Goal: Task Accomplishment & Management: Use online tool/utility

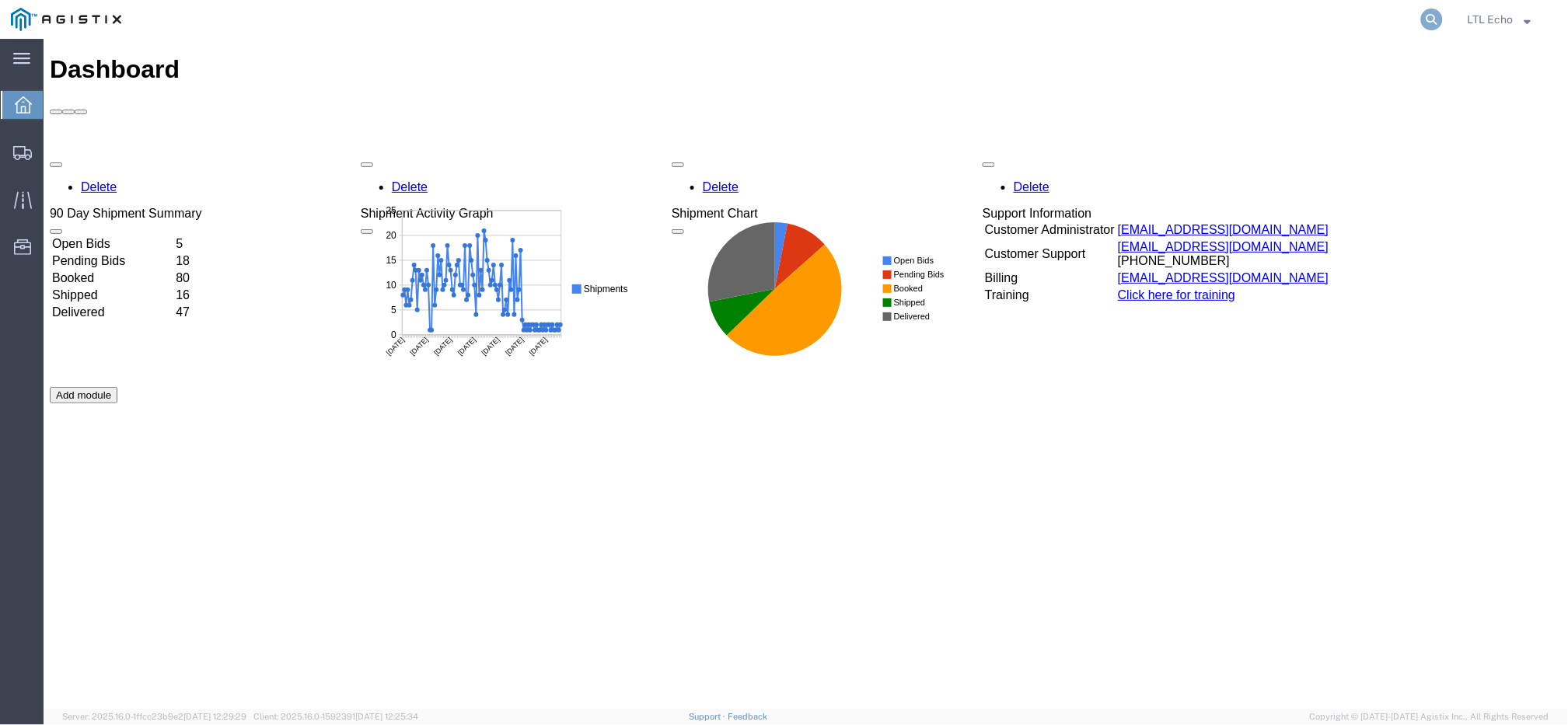
click at [1429, 20] on icon at bounding box center [1431, 19] width 21 height 21
click at [1332, 17] on input "search" at bounding box center [1184, 19] width 472 height 37
paste input "56482249"
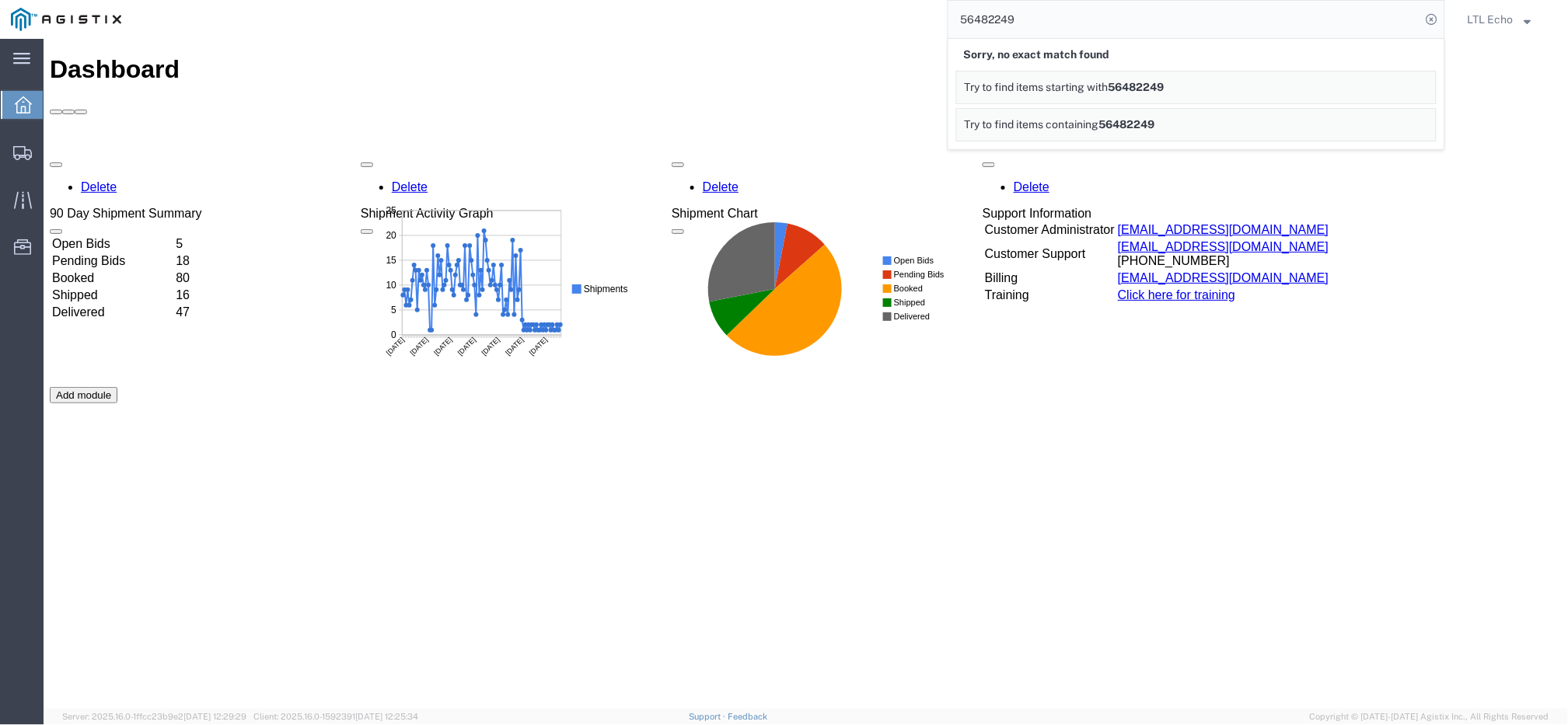
drag, startPoint x: 963, startPoint y: 24, endPoint x: 780, endPoint y: 12, distance: 183.4
click at [781, 12] on div "56482249 Sorry, no exact match found Try to find items starting with 56482249 T…" at bounding box center [789, 19] width 1312 height 39
paste input "59962"
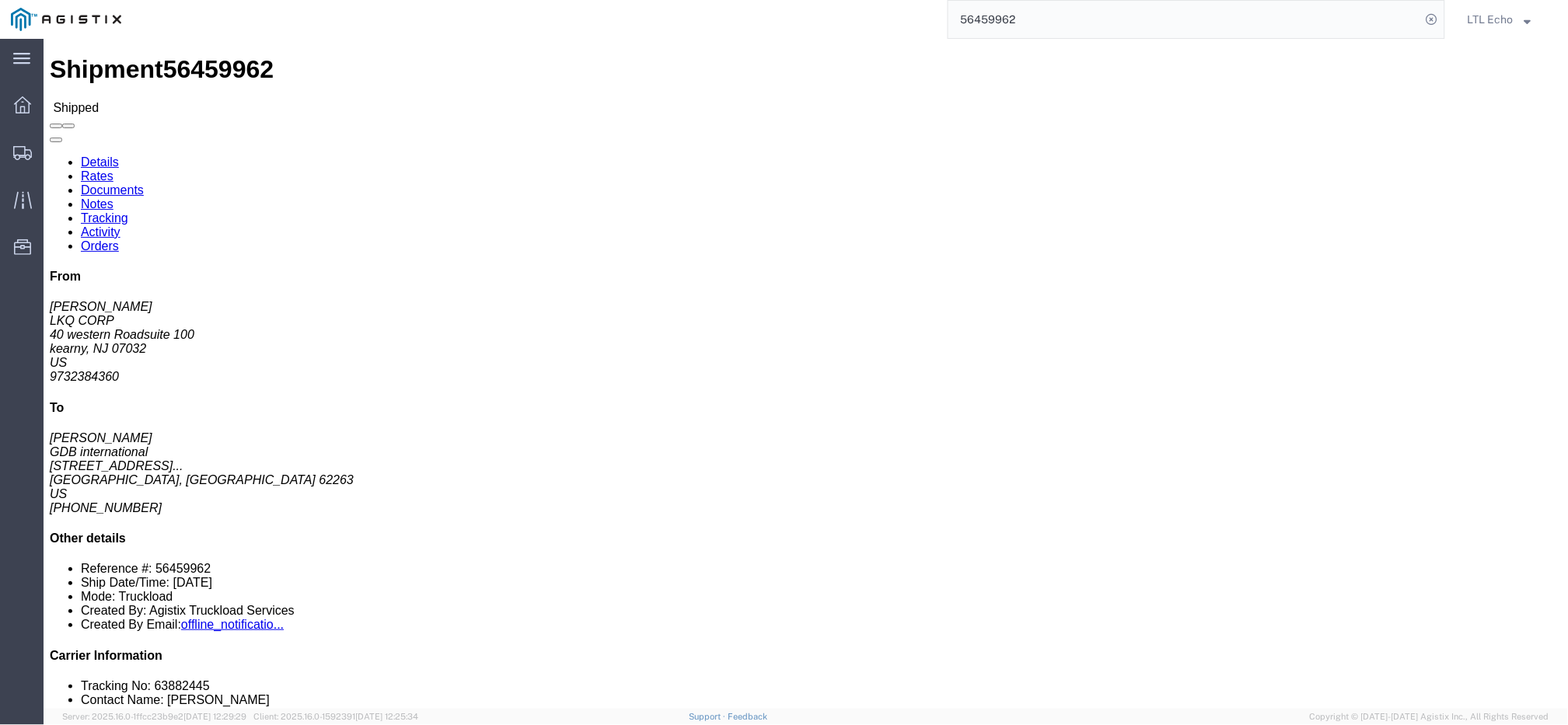
click li "Tracking No: 63882445"
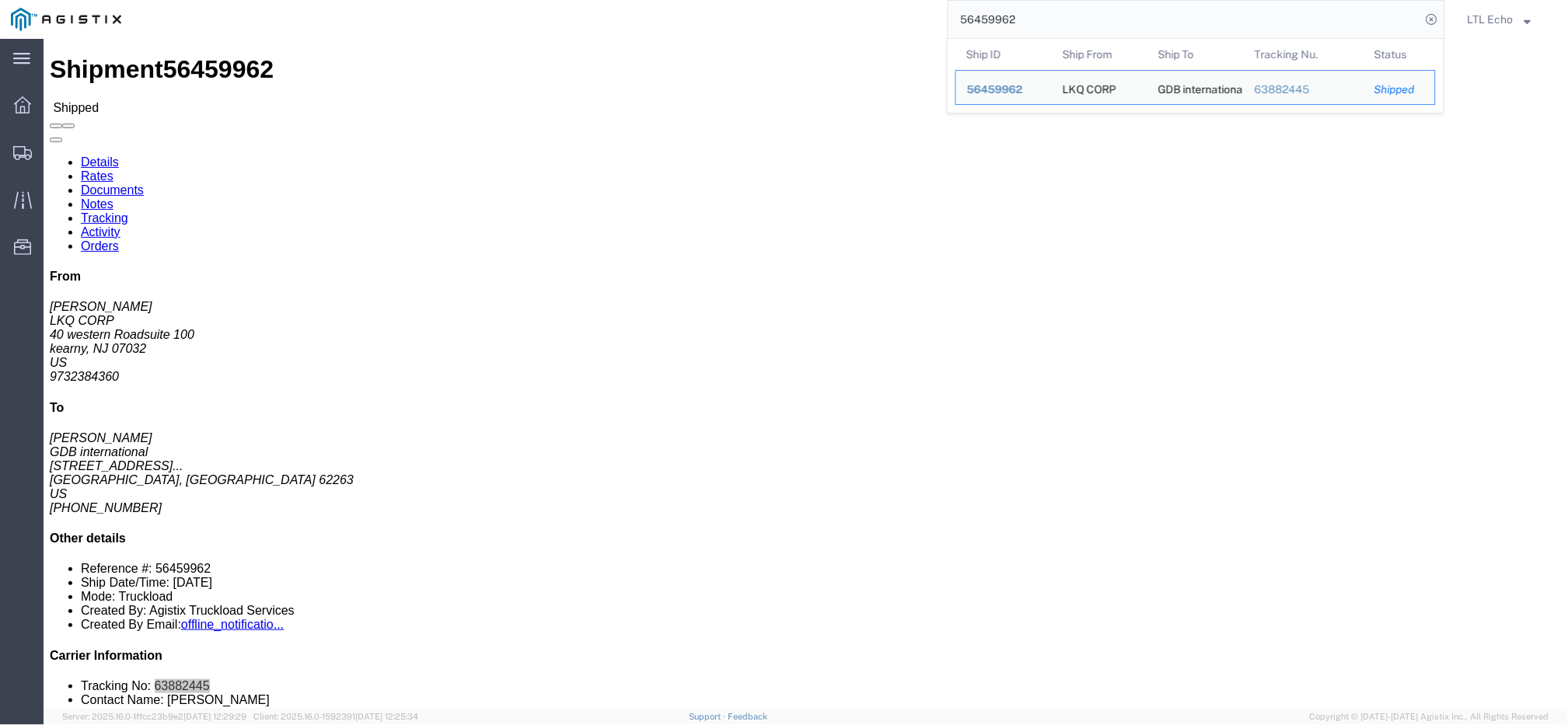
drag, startPoint x: 1041, startPoint y: 22, endPoint x: 749, endPoint y: 12, distance: 292.2
click at [749, 12] on div "56459962 Ship ID Ship From Ship To Tracking Nu. Status Ship ID 56459962 Ship Fr…" at bounding box center [789, 19] width 1312 height 39
paste input "83473"
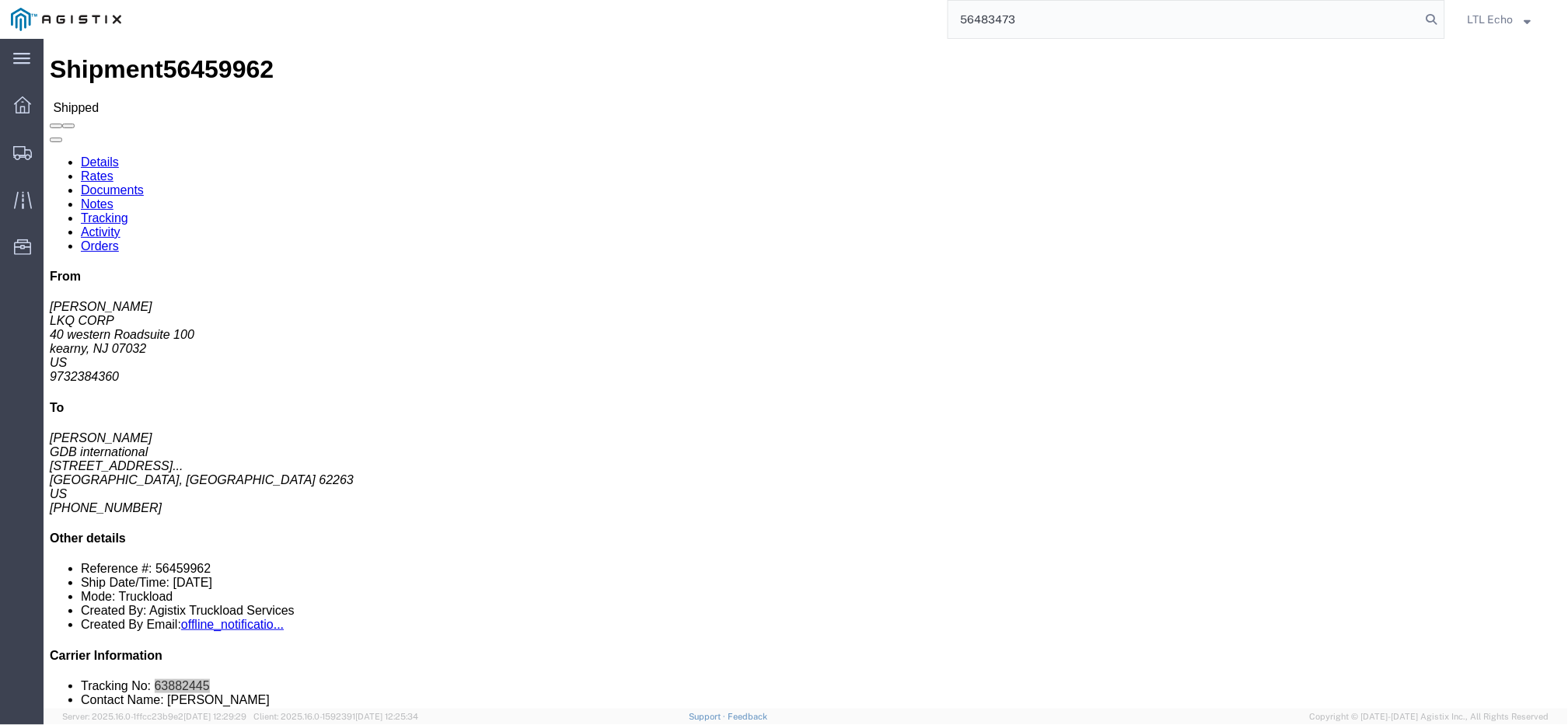
type input "56483473"
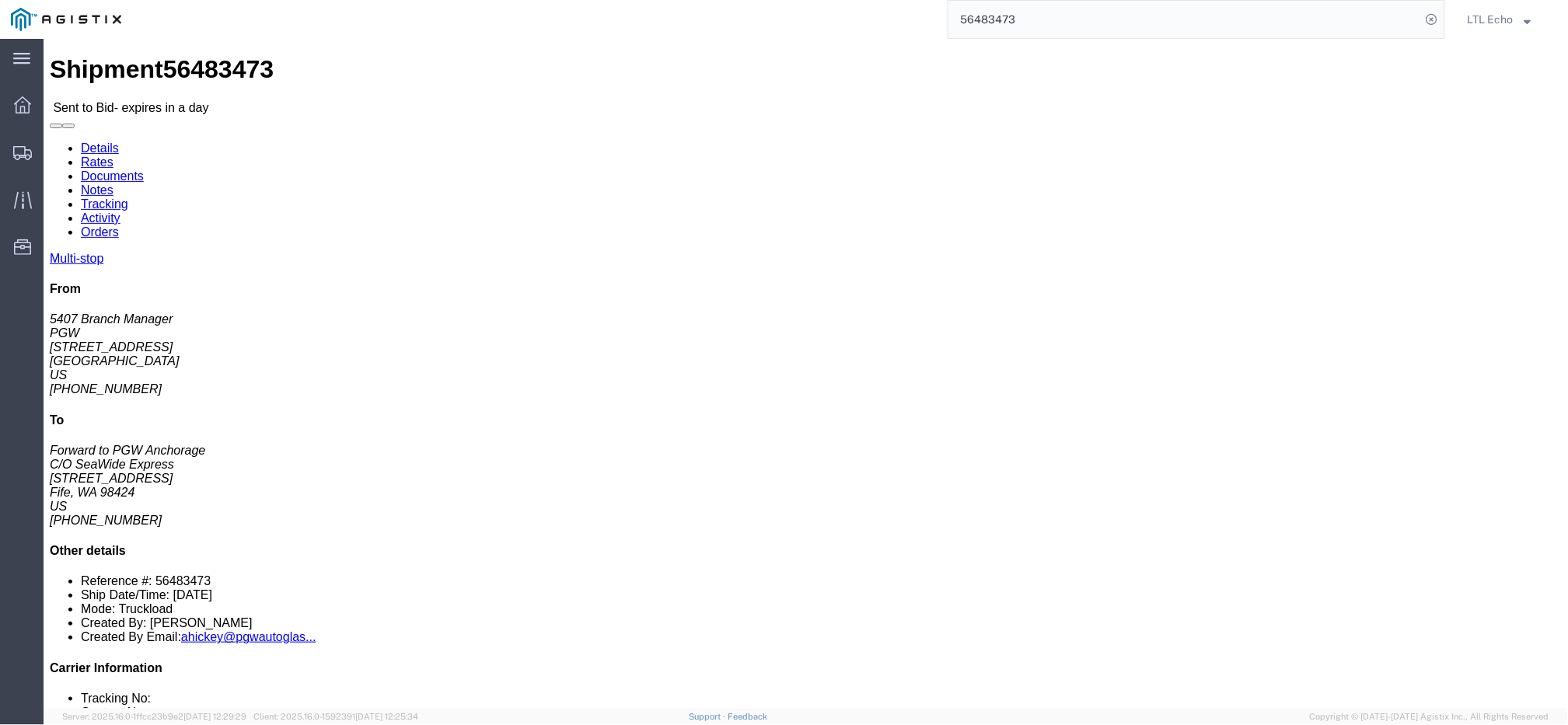
click address "PGW (5407 Branch Manager) [STREET_ADDRESS] [PHONE_NUMBER] [EMAIL_ADDRESS][DOMAI…"
copy address "85307"
click address "PGW (5407 Branch Manager) [STREET_ADDRESS] [PHONE_NUMBER] [EMAIL_ADDRESS][DOMAI…"
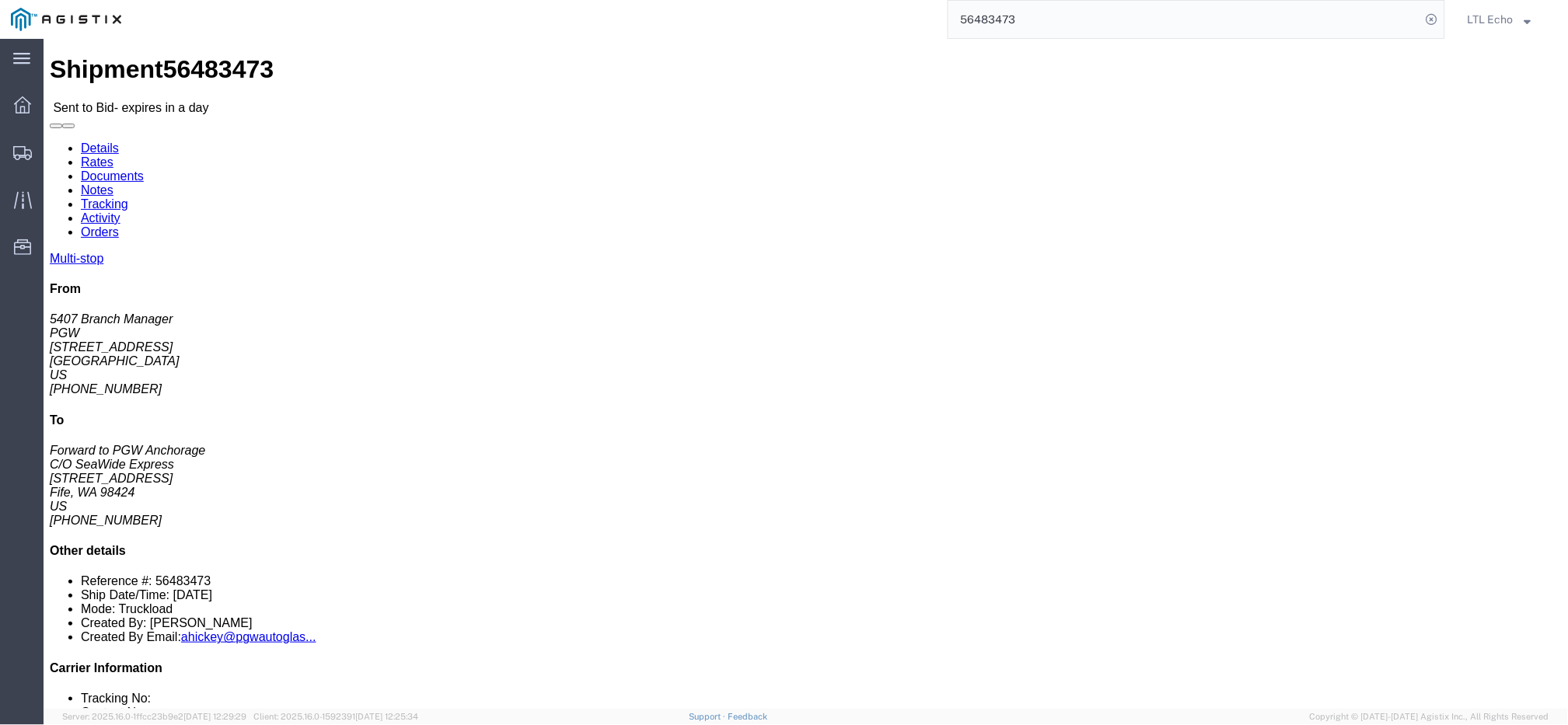
click address "C/O SeaWide Express (Forward to PGW Anchorage) SWE984 [STREET_ADDRESS] [PHONE_N…"
copy address "98424"
click address "PGW (5407 Branch Manager) [STREET_ADDRESS] [PHONE_NUMBER] [EMAIL_ADDRESS][DOMAI…"
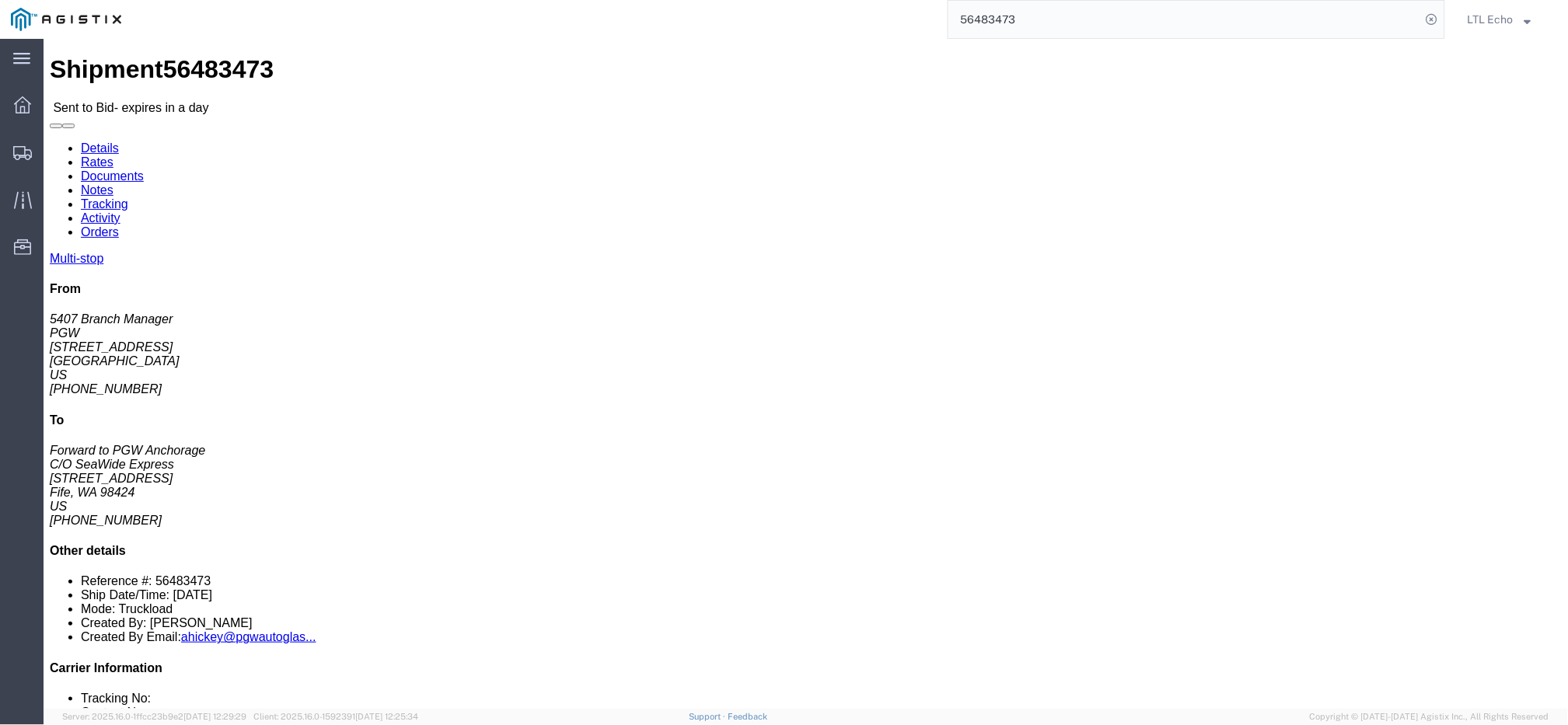
copy address "85307"
click address "C/O SeaWide Express (Forward to PGW Anchorage) SWE984 [STREET_ADDRESS] [PHONE_N…"
copy address "98424"
click link "Enter / Modify Bid"
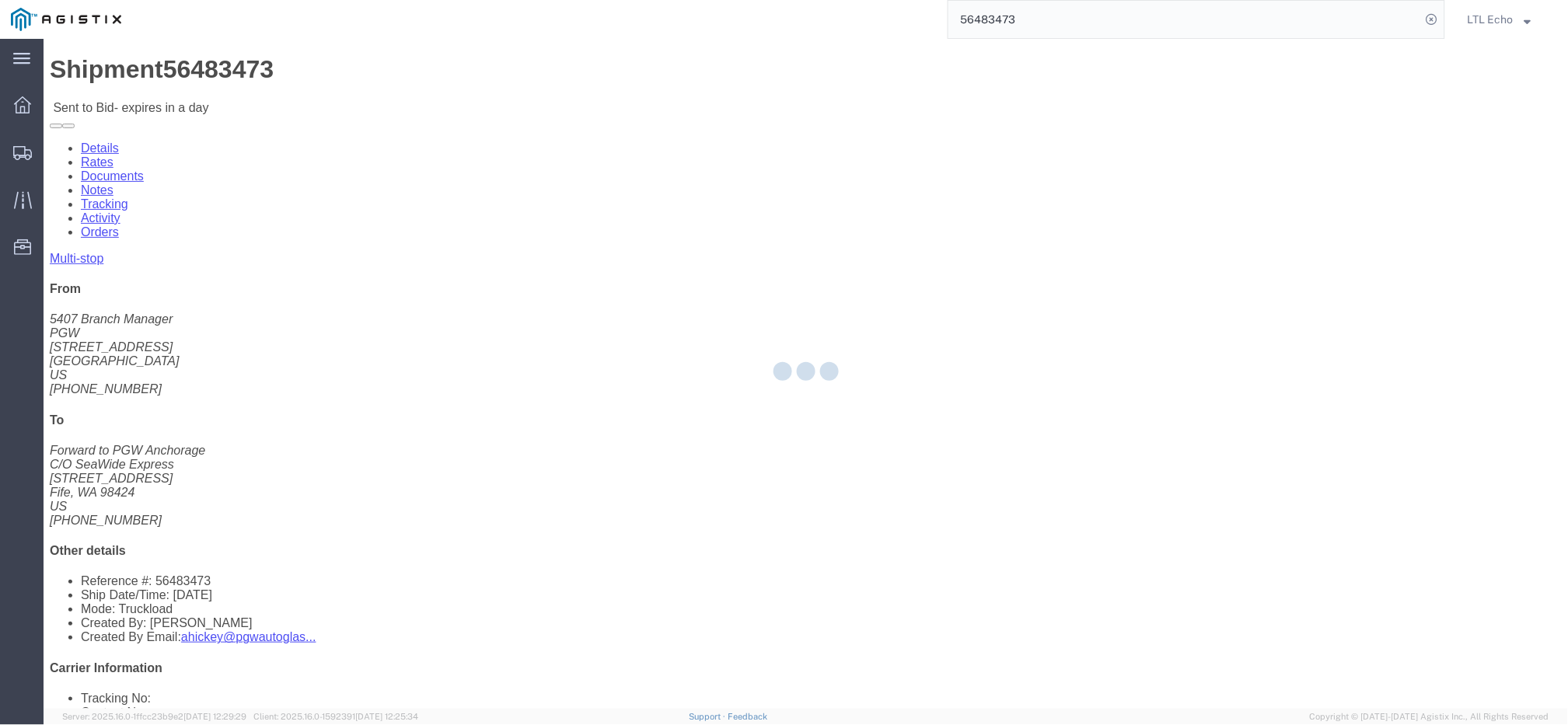
select select "4622"
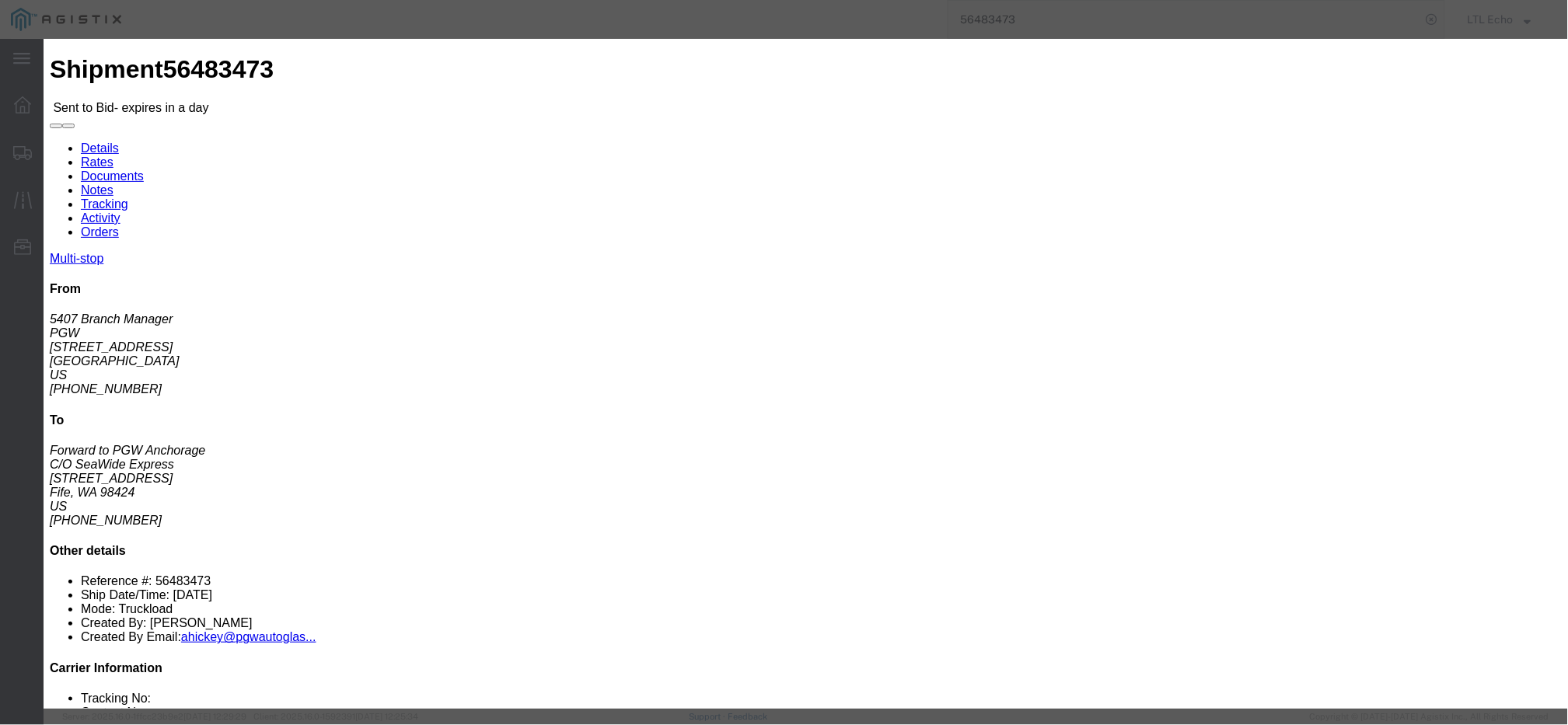
click input "text"
type input "56483473"
click input "number"
type input "3750"
click button "Submit"
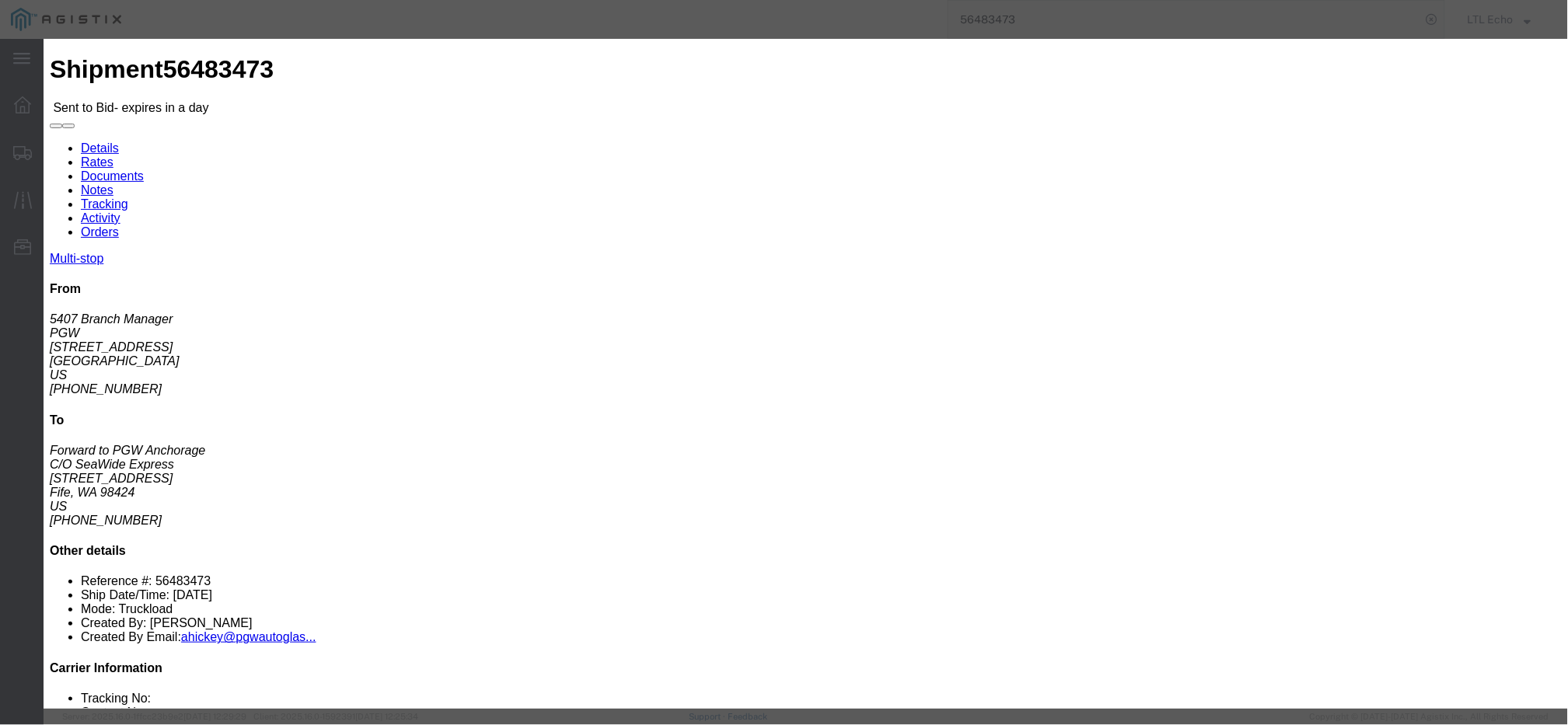
click select "Select Guaranteed Next Day LTL Standard 3-5 Day Rail TL Standard 3 - 5 Day"
select select "13989"
click select "Select Guaranteed Next Day LTL Standard 3-5 Day Rail TL Standard 3 - 5 Day"
click button "Submit"
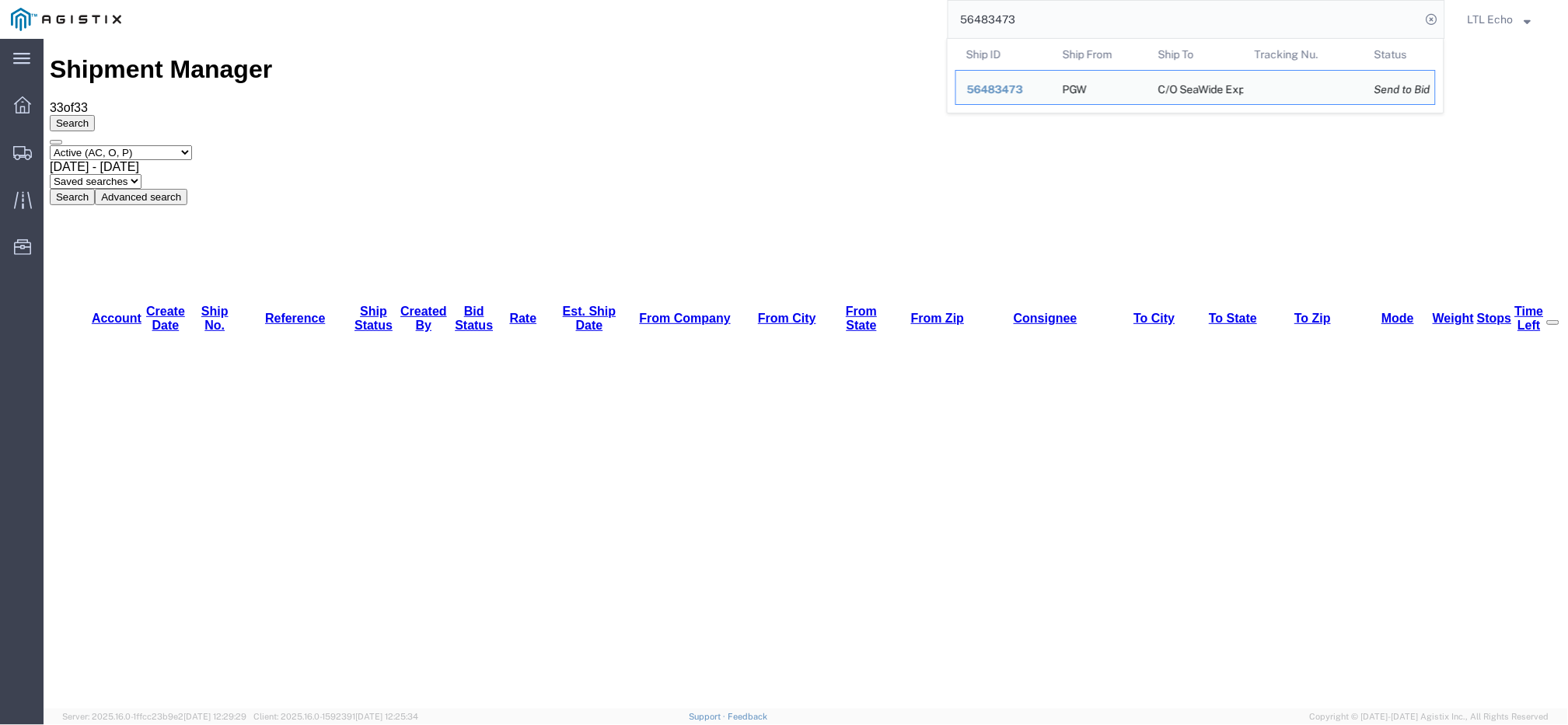
drag, startPoint x: 1124, startPoint y: 21, endPoint x: 748, endPoint y: 20, distance: 376.0
click at [784, 23] on div "56483473 Ship ID Ship From Ship To Tracking Nu. Status Ship ID 56483473 Ship Fr…" at bounding box center [789, 19] width 1312 height 39
